Goal: Navigation & Orientation: Find specific page/section

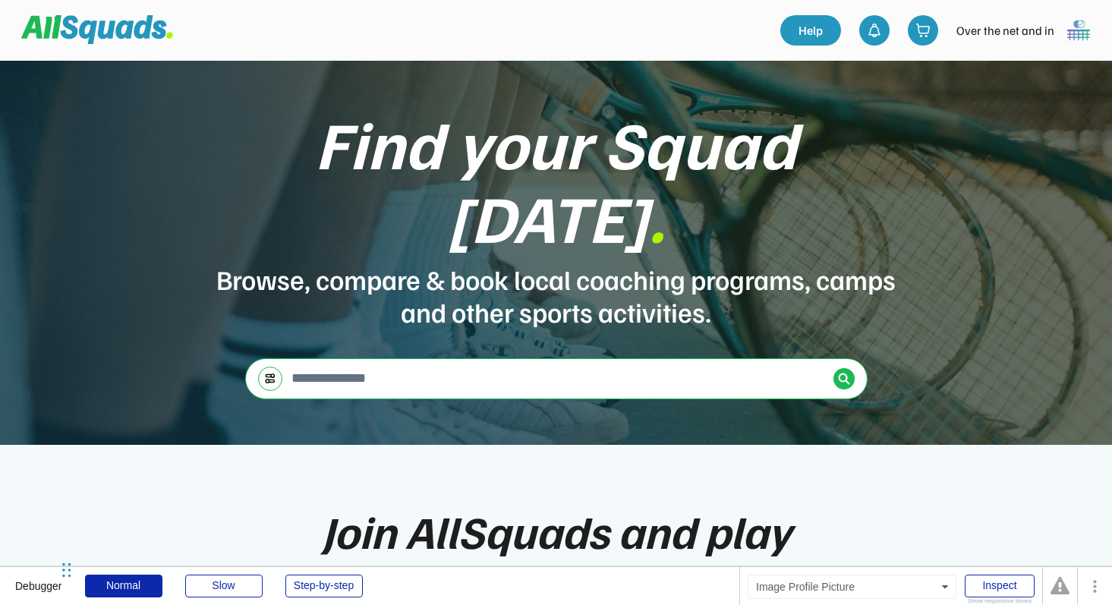
click at [1075, 33] on img at bounding box center [1078, 30] width 30 height 30
click at [1040, 68] on link "Profile" at bounding box center [1058, 67] width 90 height 30
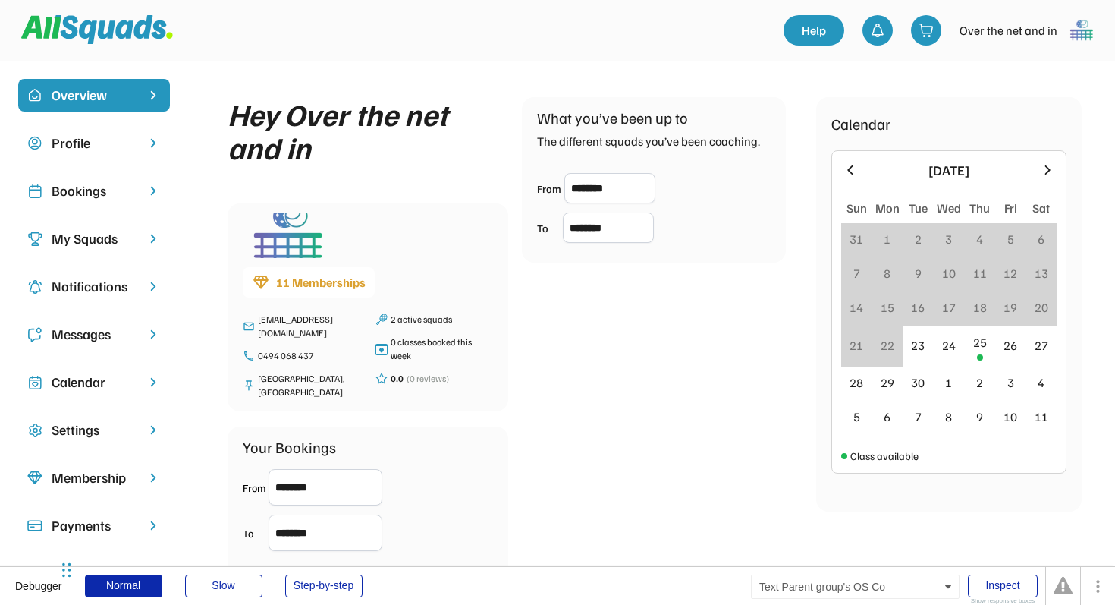
click at [90, 248] on div "My Squads" at bounding box center [94, 238] width 85 height 20
